Goal: Find specific page/section: Find specific page/section

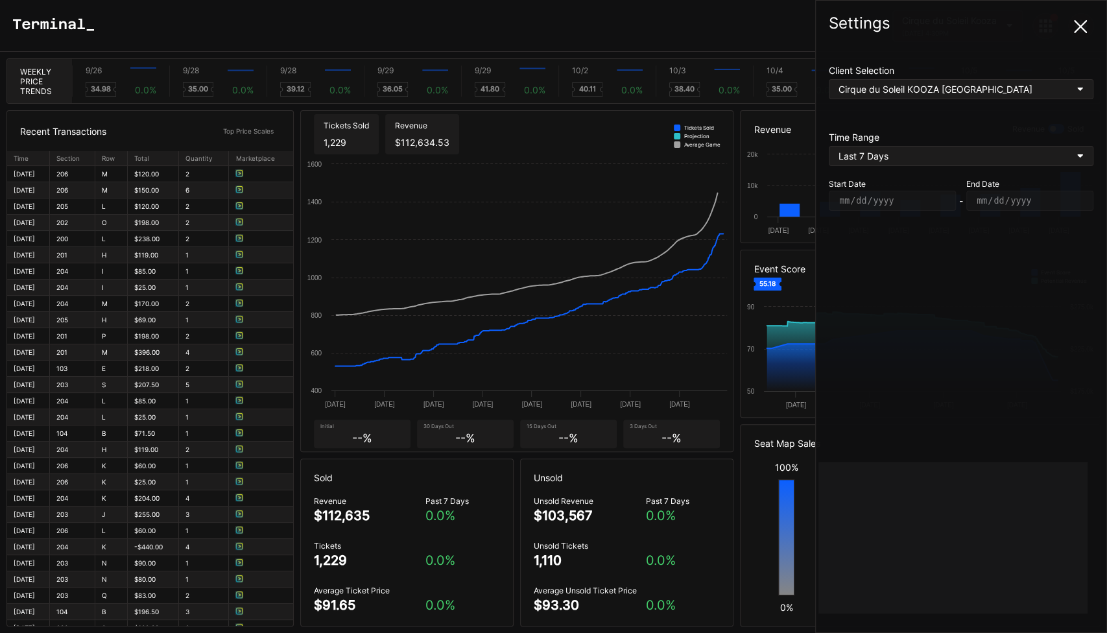
click at [1083, 21] on icon at bounding box center [1080, 26] width 13 height 13
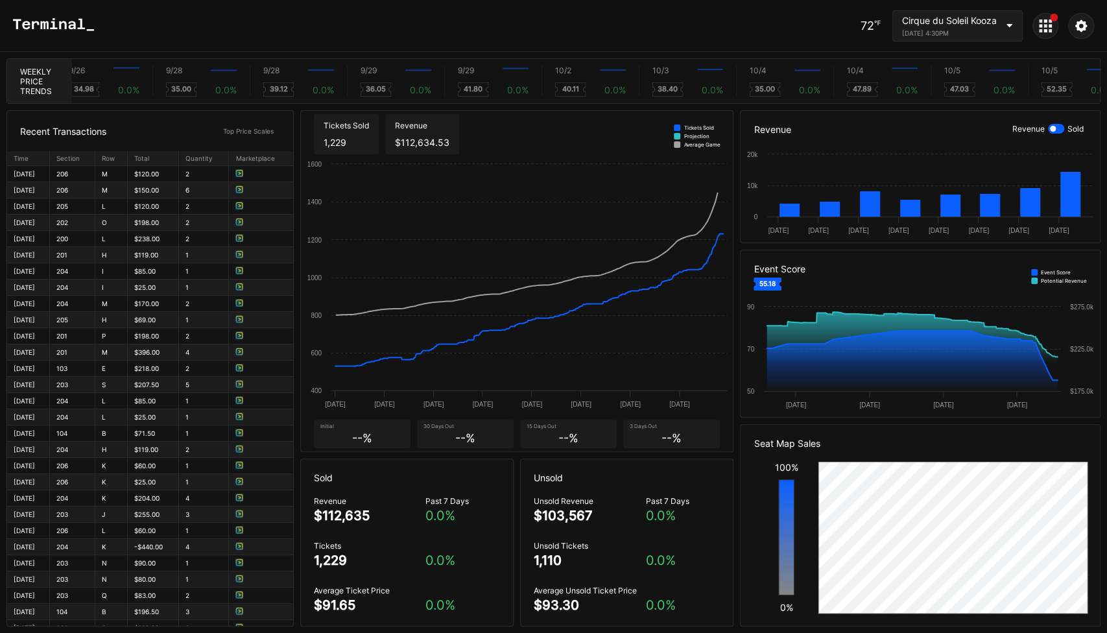
click at [1050, 22] on icon at bounding box center [1045, 25] width 13 height 13
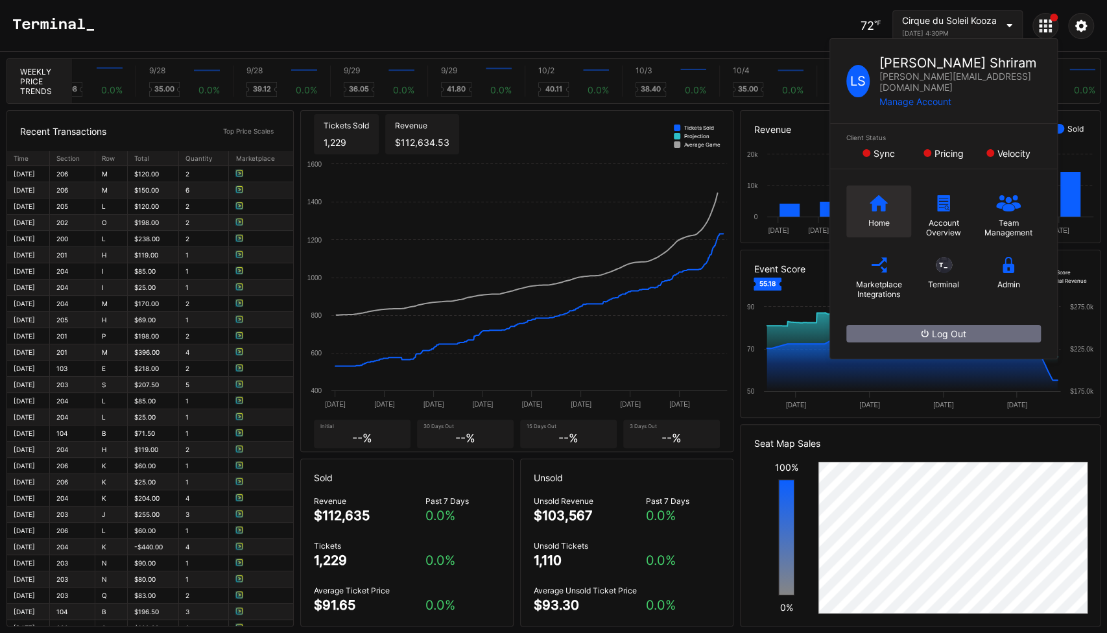
scroll to position [0, 133]
click at [878, 195] on icon at bounding box center [879, 203] width 18 height 16
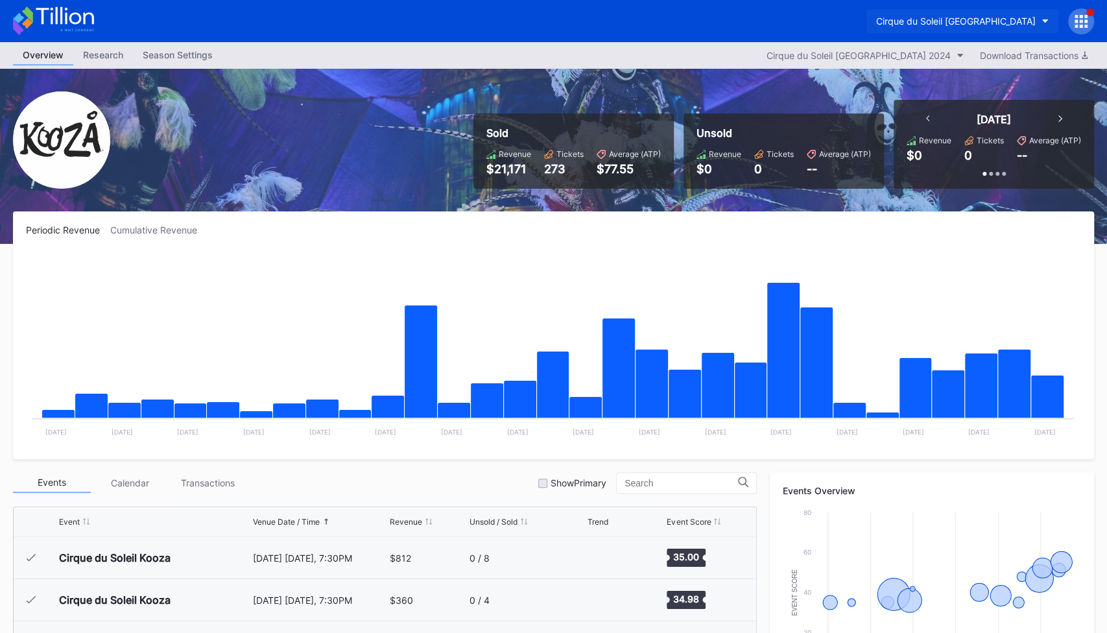
click at [1001, 23] on div "Cirque du Soleil [GEOGRAPHIC_DATA]" at bounding box center [956, 21] width 160 height 11
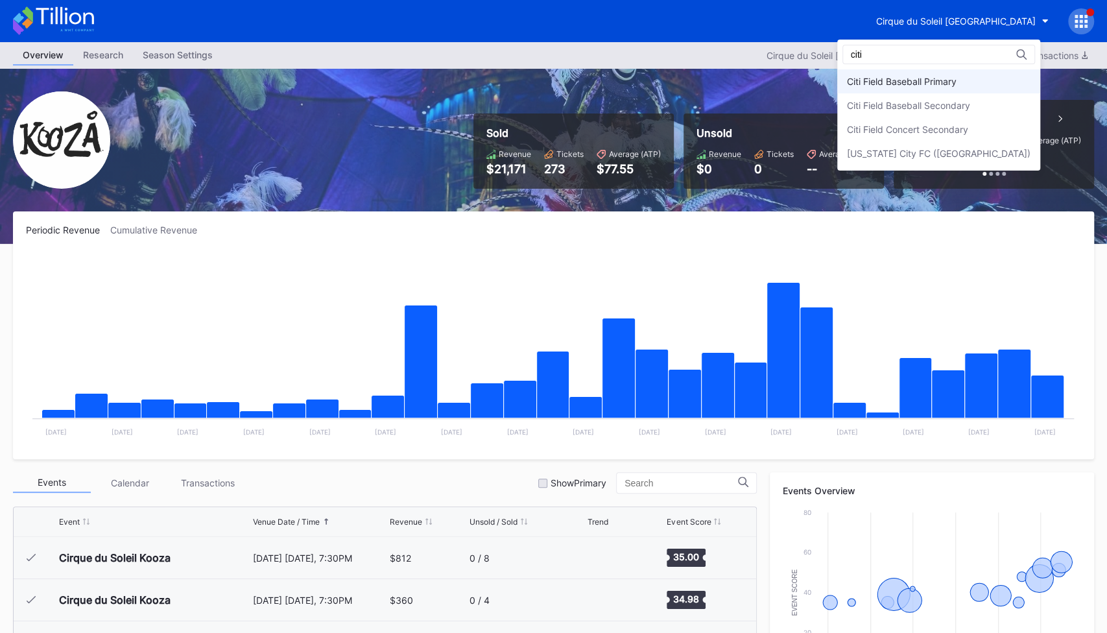
type input "citi"
click at [960, 73] on div "Citi Field Baseball Primary" at bounding box center [938, 81] width 203 height 24
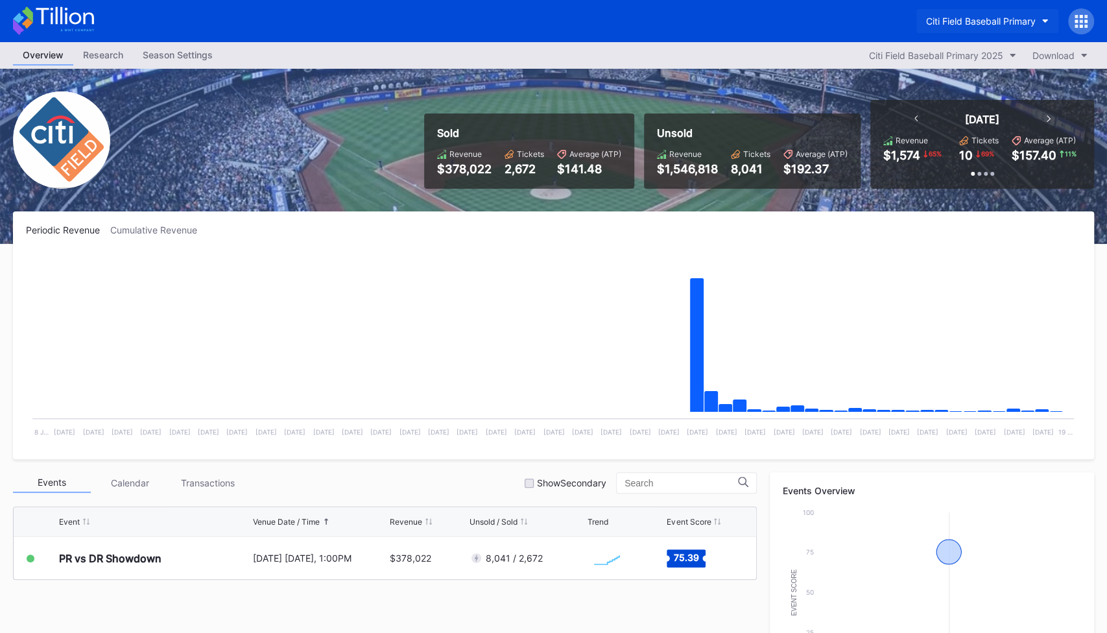
click at [971, 21] on div "Citi Field Baseball Primary" at bounding box center [981, 21] width 110 height 11
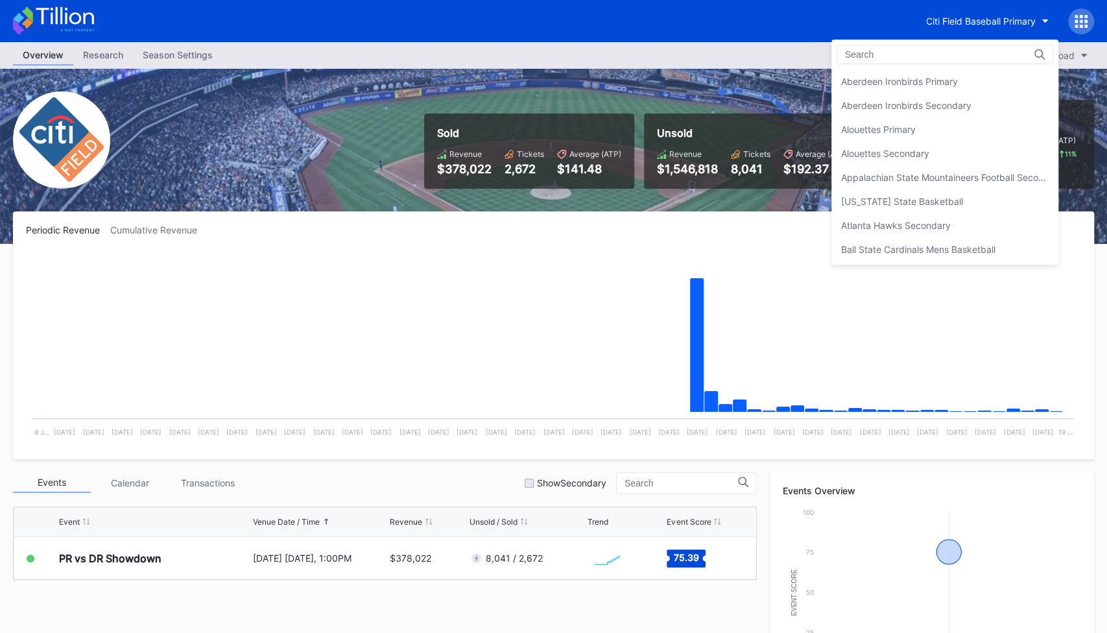
scroll to position [713, 0]
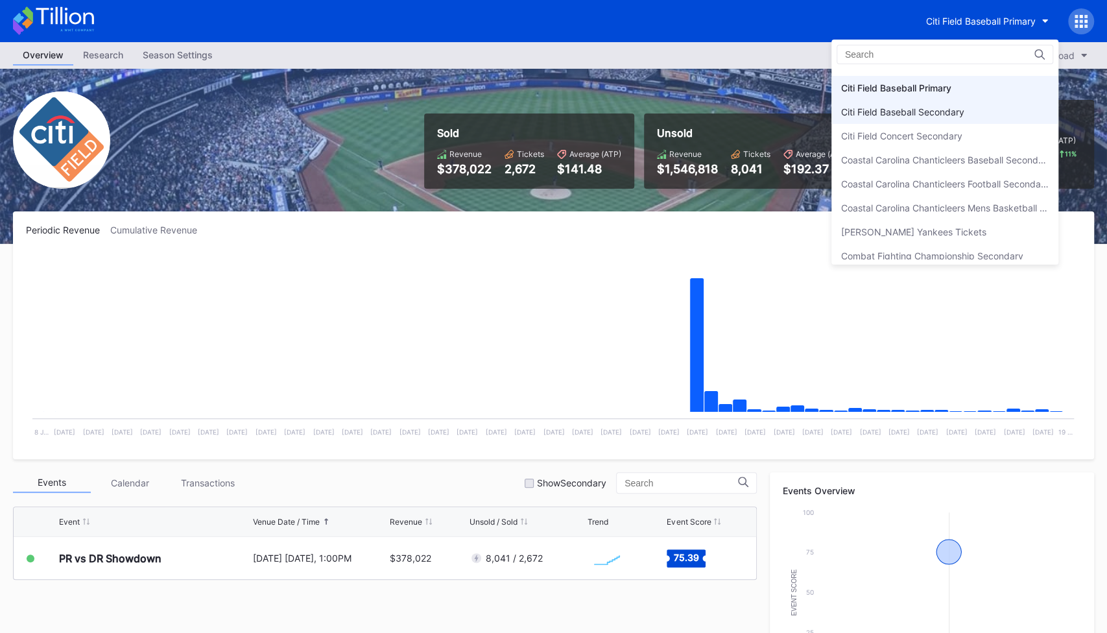
click at [931, 109] on div "Citi Field Baseball Secondary" at bounding box center [902, 111] width 123 height 11
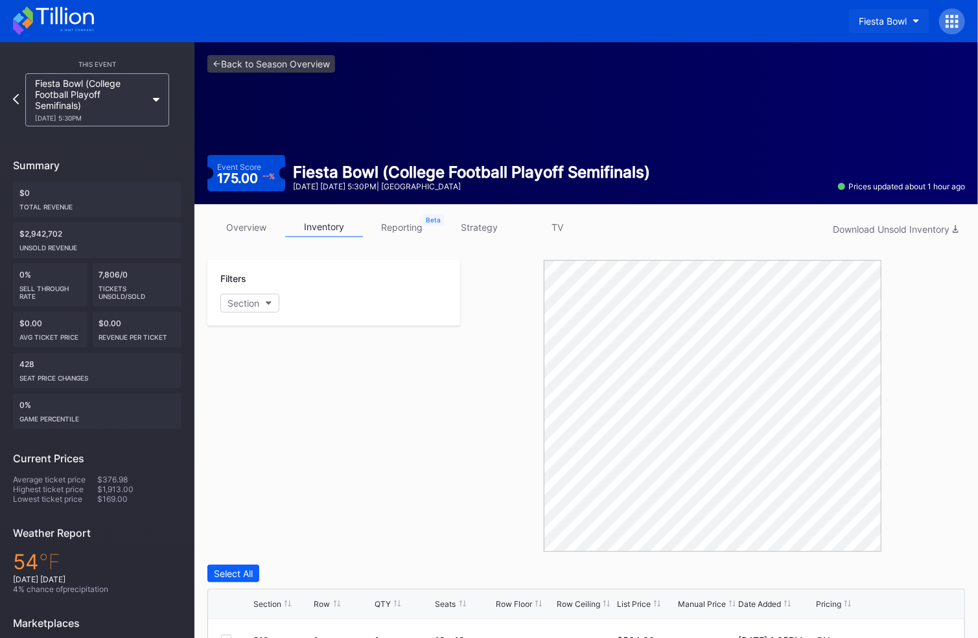
click at [871, 14] on button "Fiesta Bowl" at bounding box center [889, 21] width 80 height 24
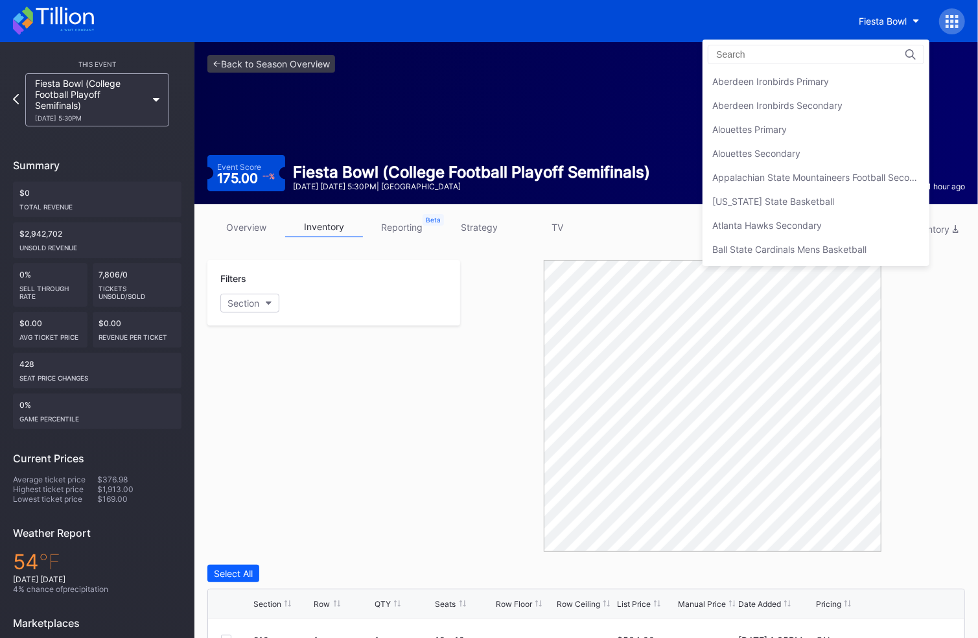
scroll to position [1403, 0]
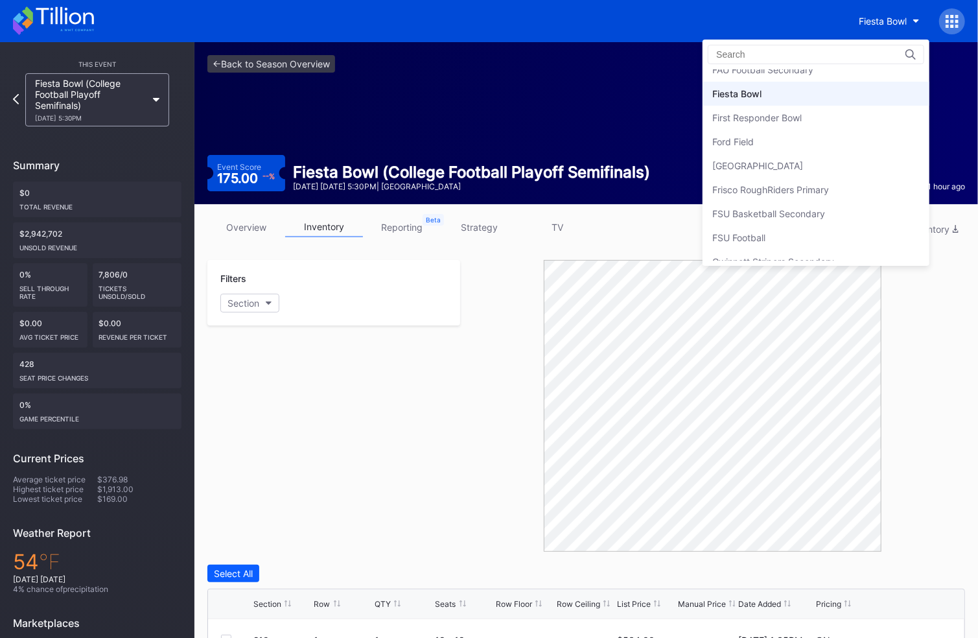
click at [778, 50] on input at bounding box center [773, 54] width 113 height 10
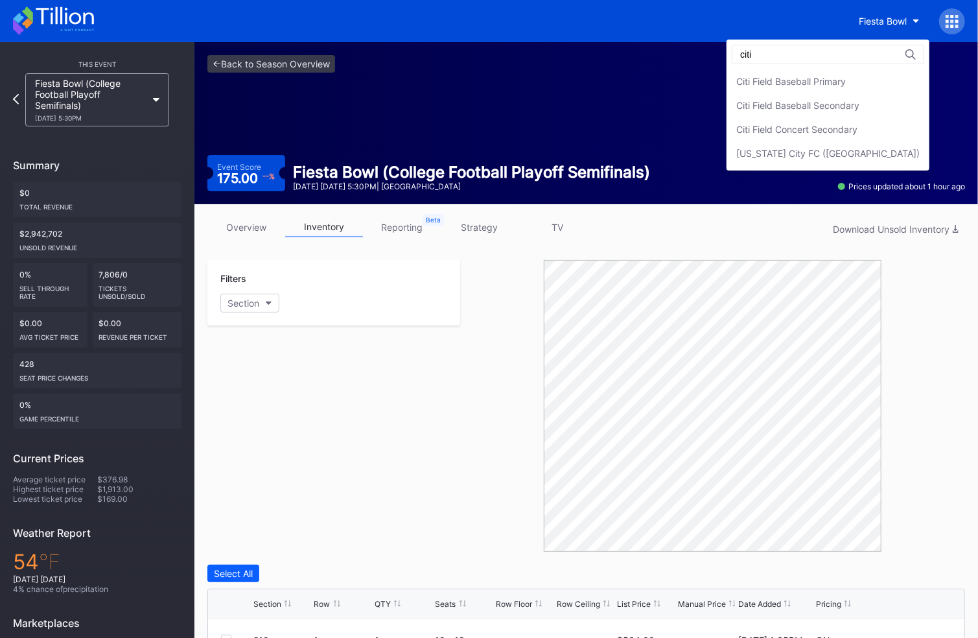
scroll to position [0, 0]
type input "citi"
click at [819, 104] on div "Citi Field Baseball Secondary" at bounding box center [798, 105] width 123 height 11
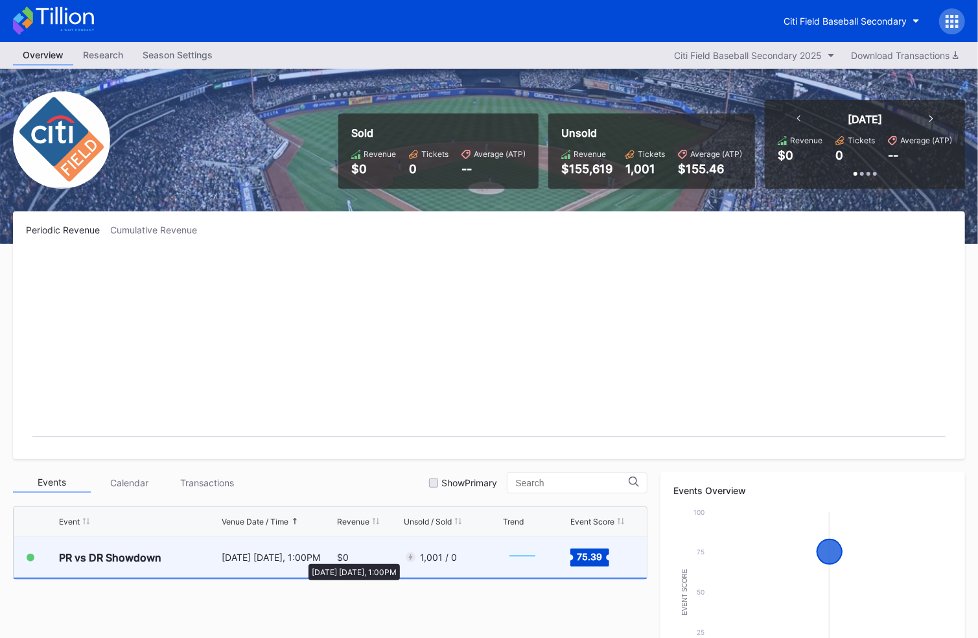
click at [302, 558] on div "[DATE] [DATE], 1:00PM" at bounding box center [278, 557] width 112 height 11
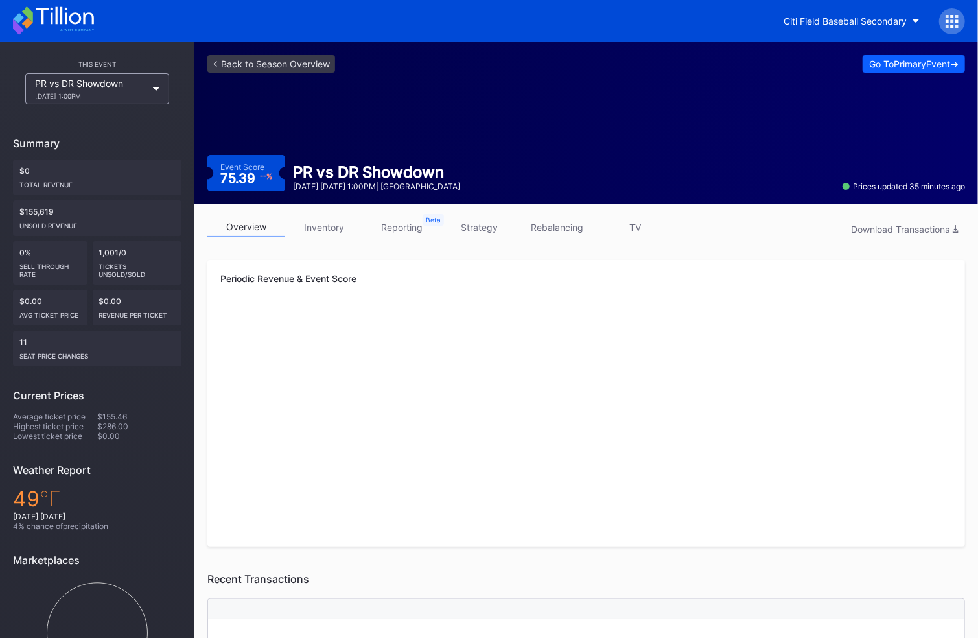
click at [336, 228] on link "inventory" at bounding box center [324, 227] width 78 height 20
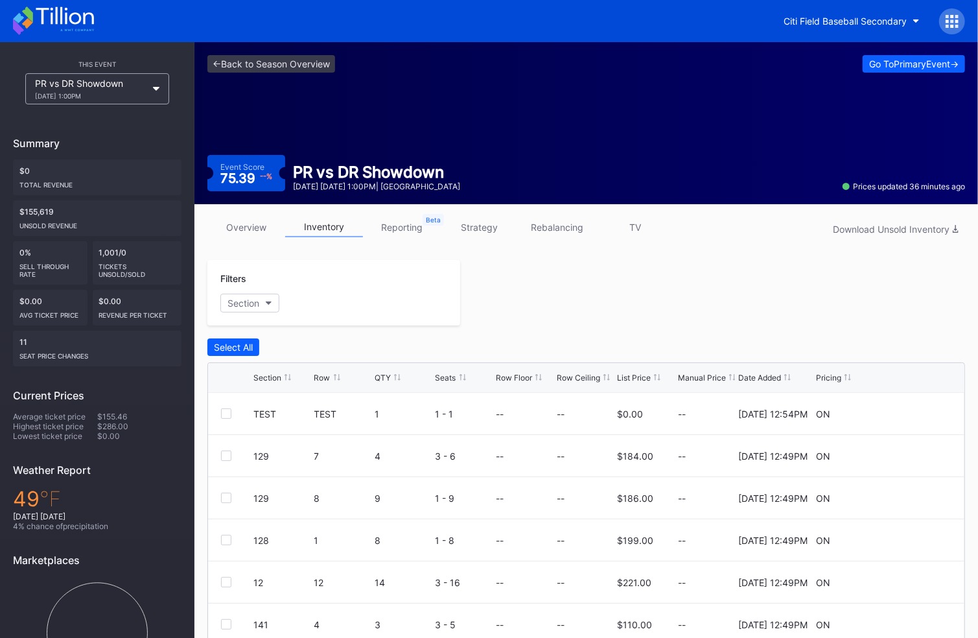
click at [295, 373] on div "Section" at bounding box center [283, 378] width 58 height 10
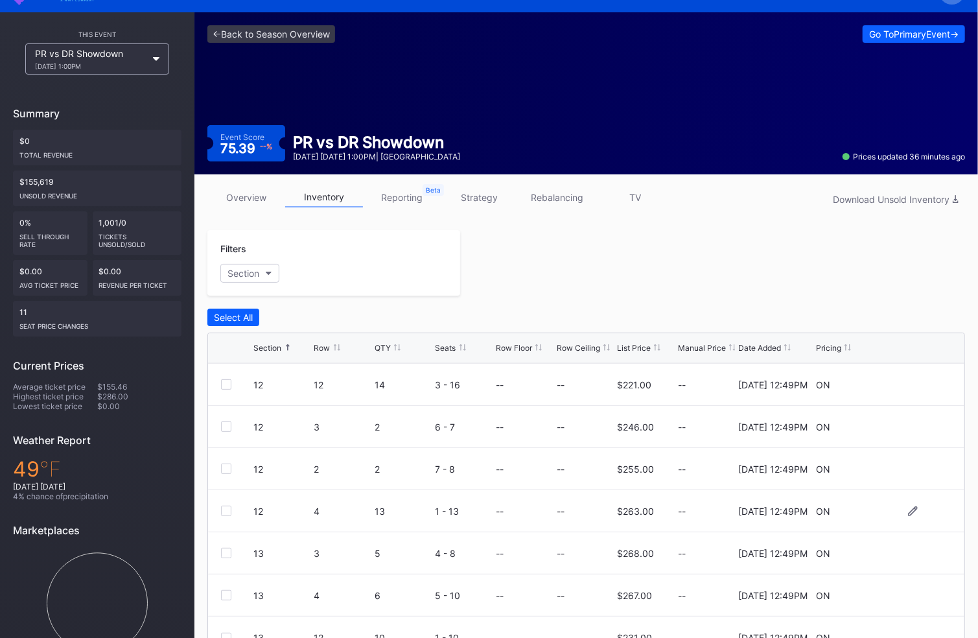
scroll to position [32, 0]
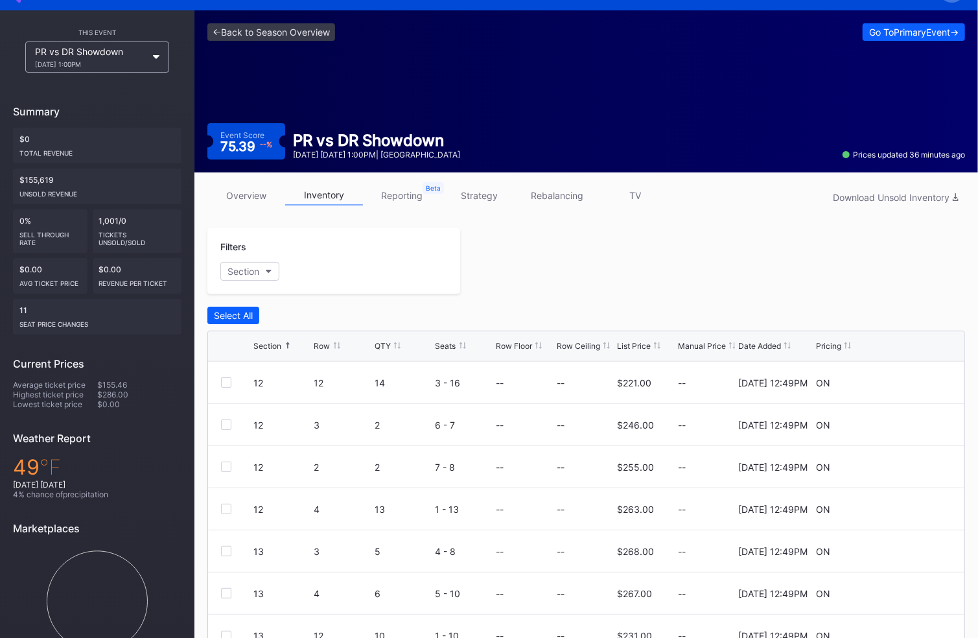
click at [290, 342] on icon at bounding box center [288, 345] width 6 height 6
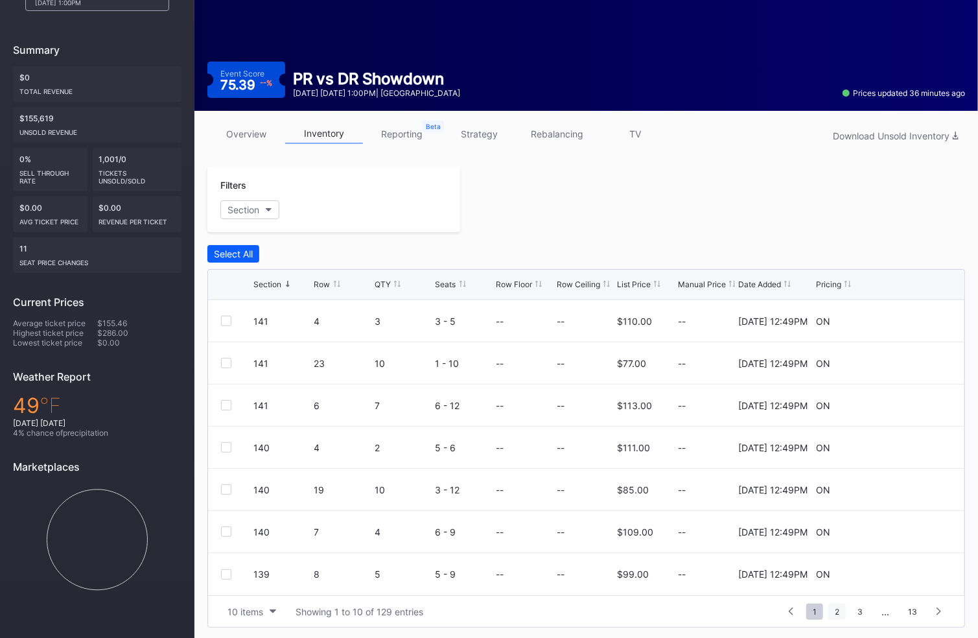
click at [832, 605] on span "2" at bounding box center [838, 612] width 18 height 16
